Goal: Transaction & Acquisition: Purchase product/service

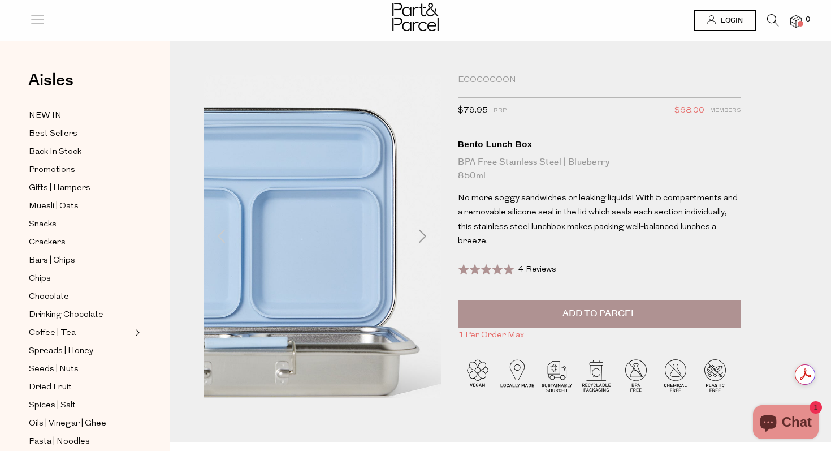
click at [415, 232] on img at bounding box center [247, 238] width 427 height 504
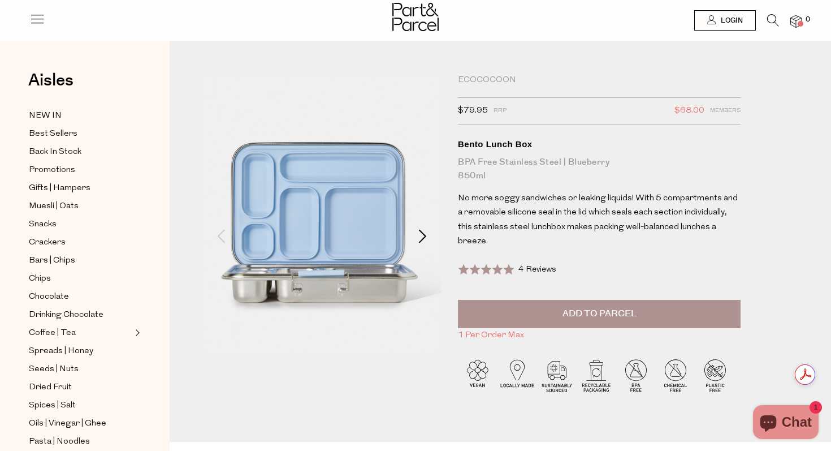
click at [418, 229] on span at bounding box center [423, 236] width 14 height 14
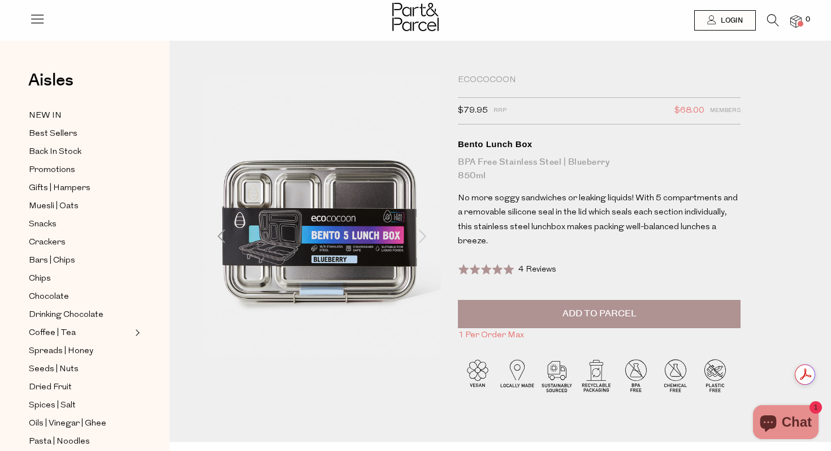
click at [418, 229] on span at bounding box center [423, 236] width 14 height 14
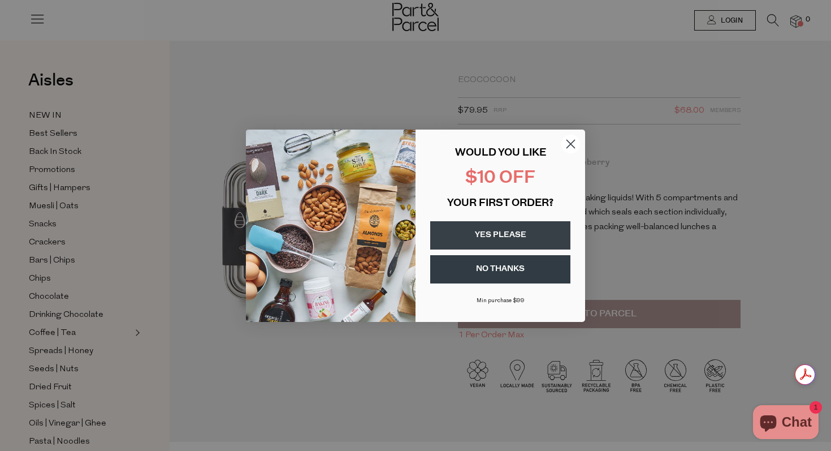
click at [575, 141] on circle "Close dialog" at bounding box center [570, 143] width 19 height 19
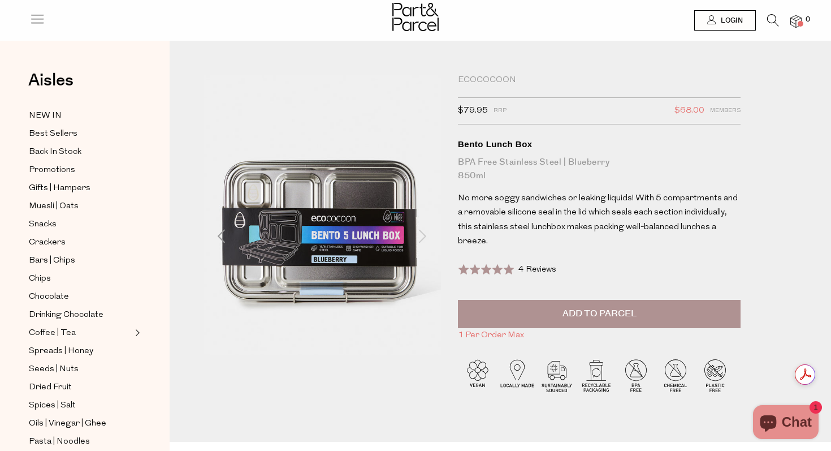
click at [425, 232] on span at bounding box center [423, 236] width 14 height 14
click at [417, 234] on span at bounding box center [423, 236] width 14 height 14
click at [208, 240] on img at bounding box center [413, 233] width 427 height 504
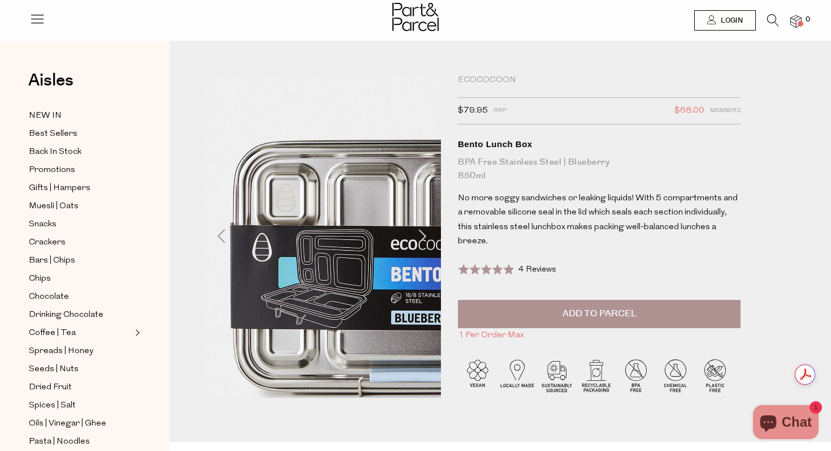
click at [212, 232] on img at bounding box center [410, 238] width 427 height 504
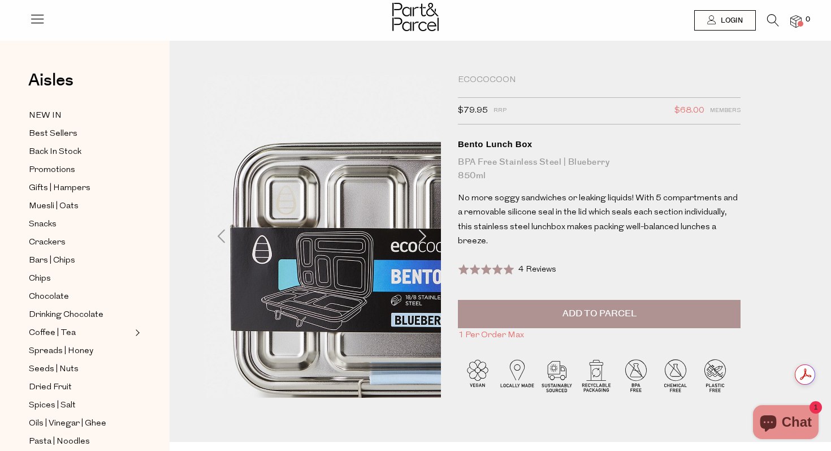
click at [212, 228] on img at bounding box center [410, 240] width 427 height 504
click at [213, 228] on img at bounding box center [410, 240] width 427 height 504
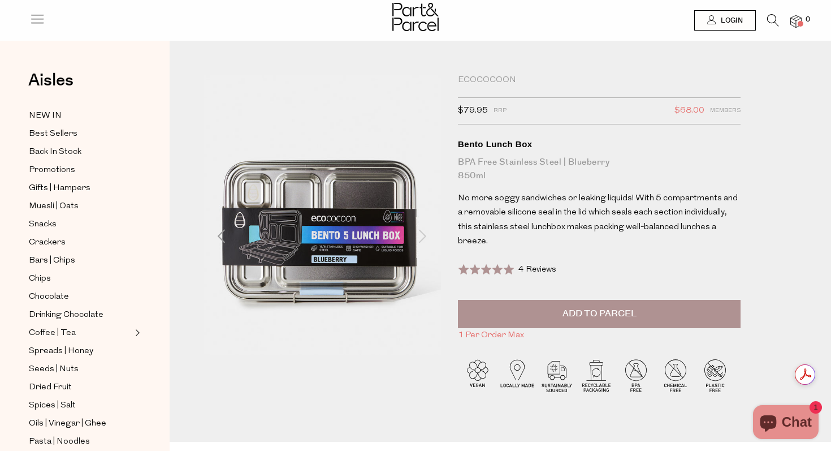
click at [434, 237] on div at bounding box center [321, 236] width 237 height 323
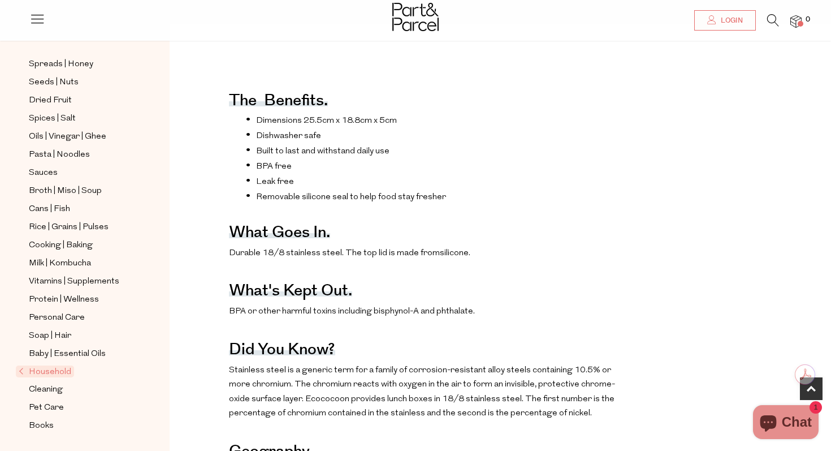
scroll to position [427, 0]
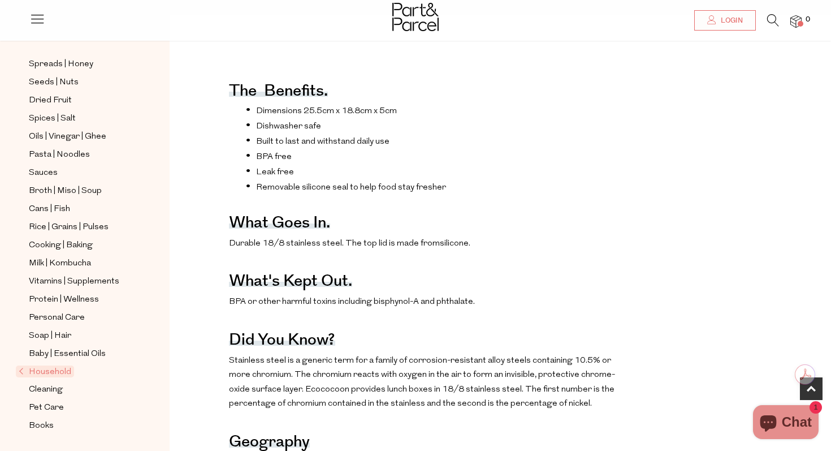
click at [35, 373] on span "Household" at bounding box center [45, 371] width 58 height 12
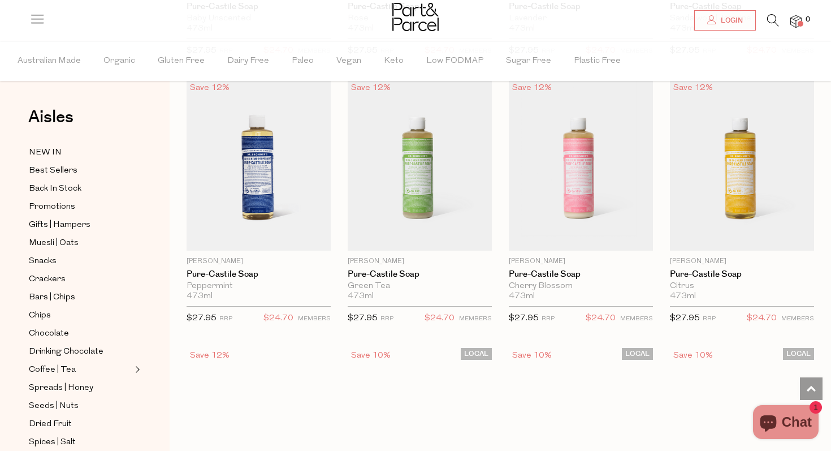
scroll to position [1139, 0]
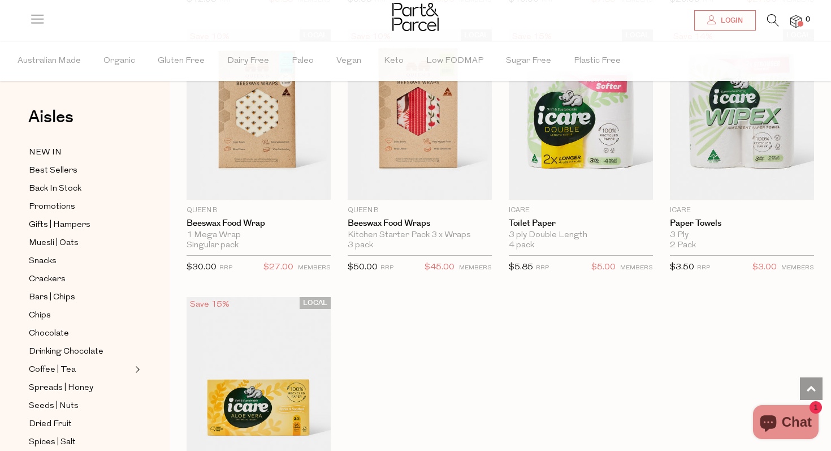
scroll to position [5541, 0]
